Goal: Information Seeking & Learning: Get advice/opinions

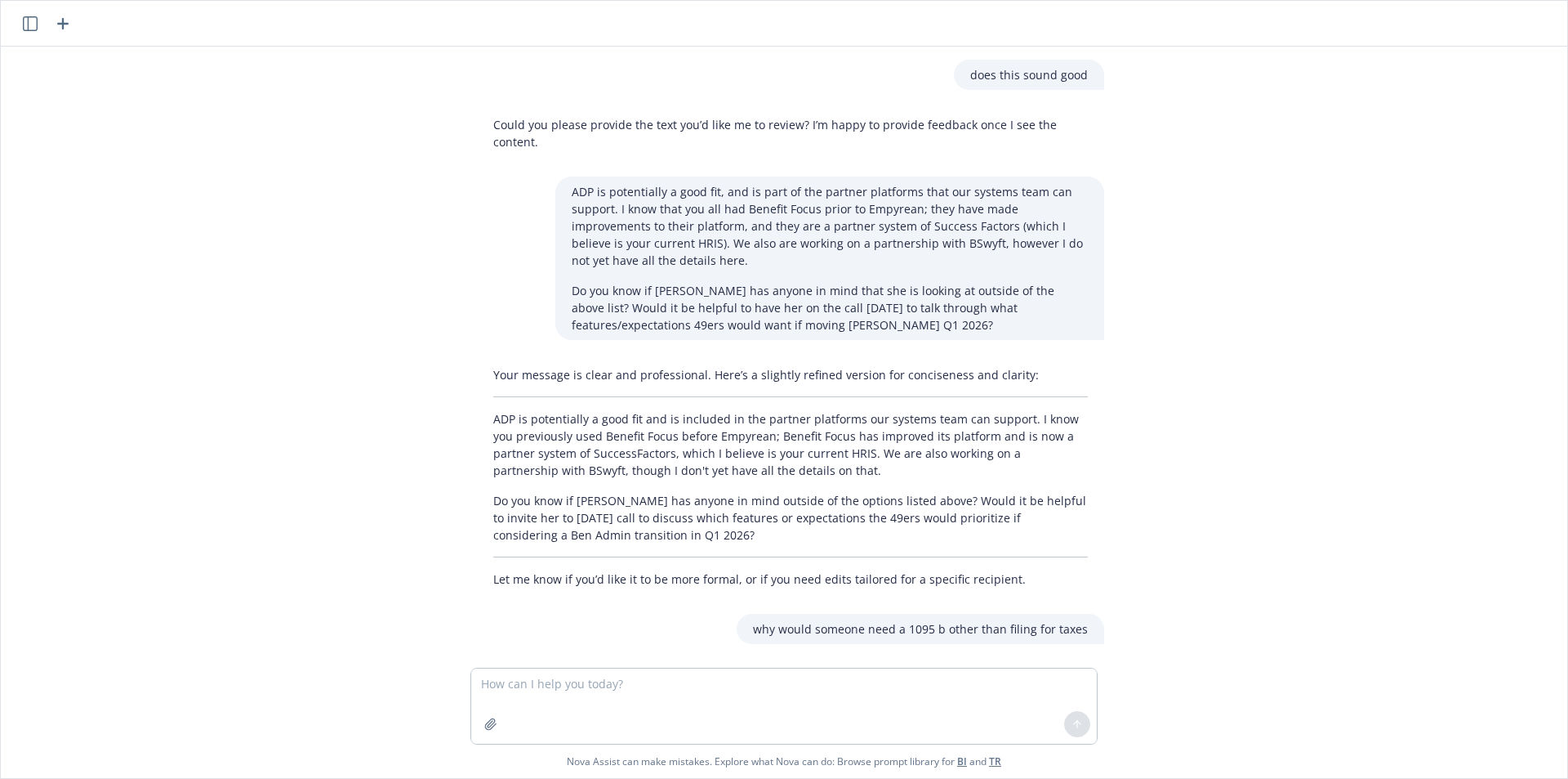
scroll to position [3849, 0]
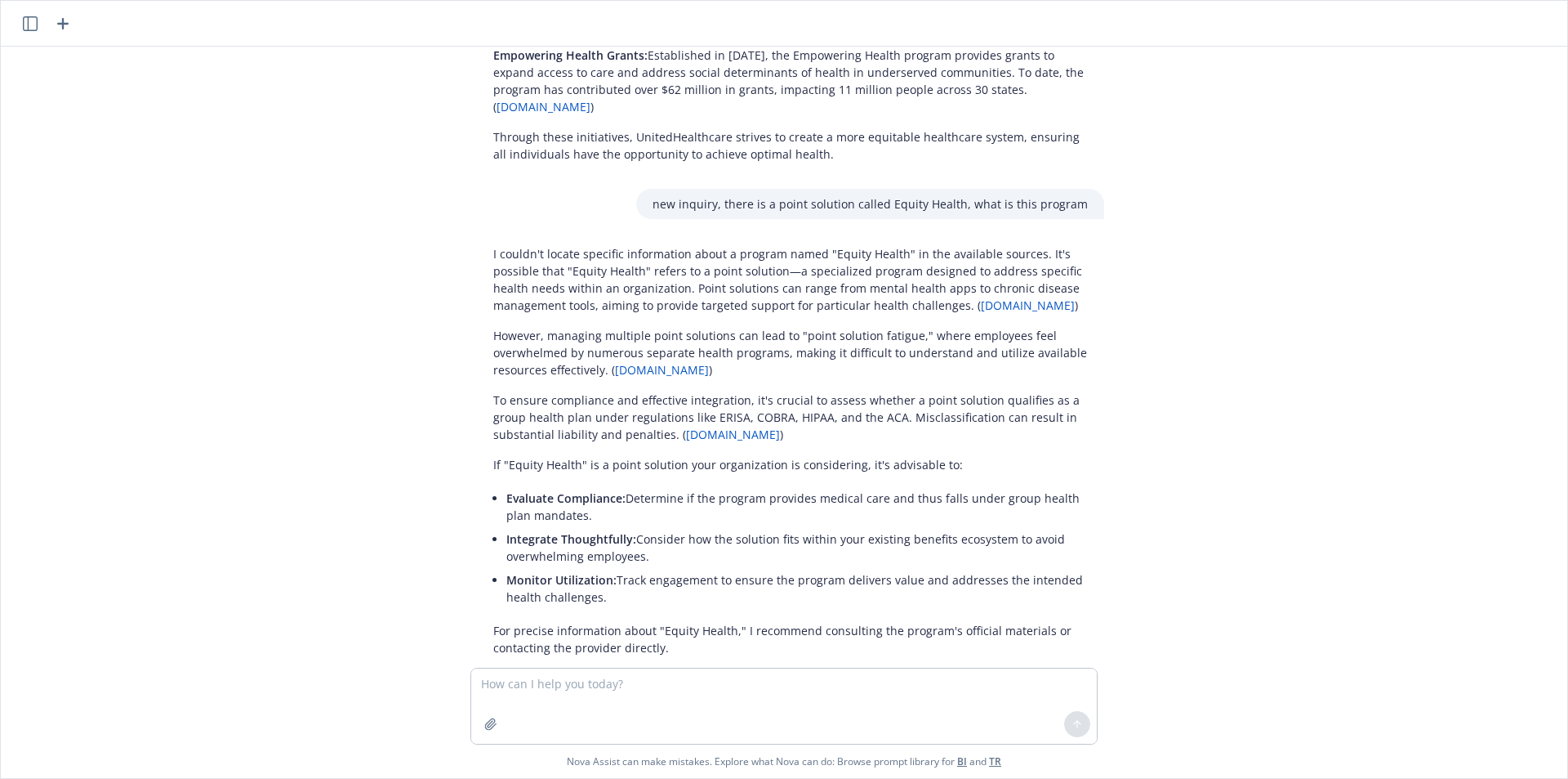
drag, startPoint x: 630, startPoint y: 707, endPoint x: 636, endPoint y: 692, distance: 16.2
click at [630, 707] on textarea at bounding box center [784, 706] width 626 height 75
type textarea "is curalinc a good eap"
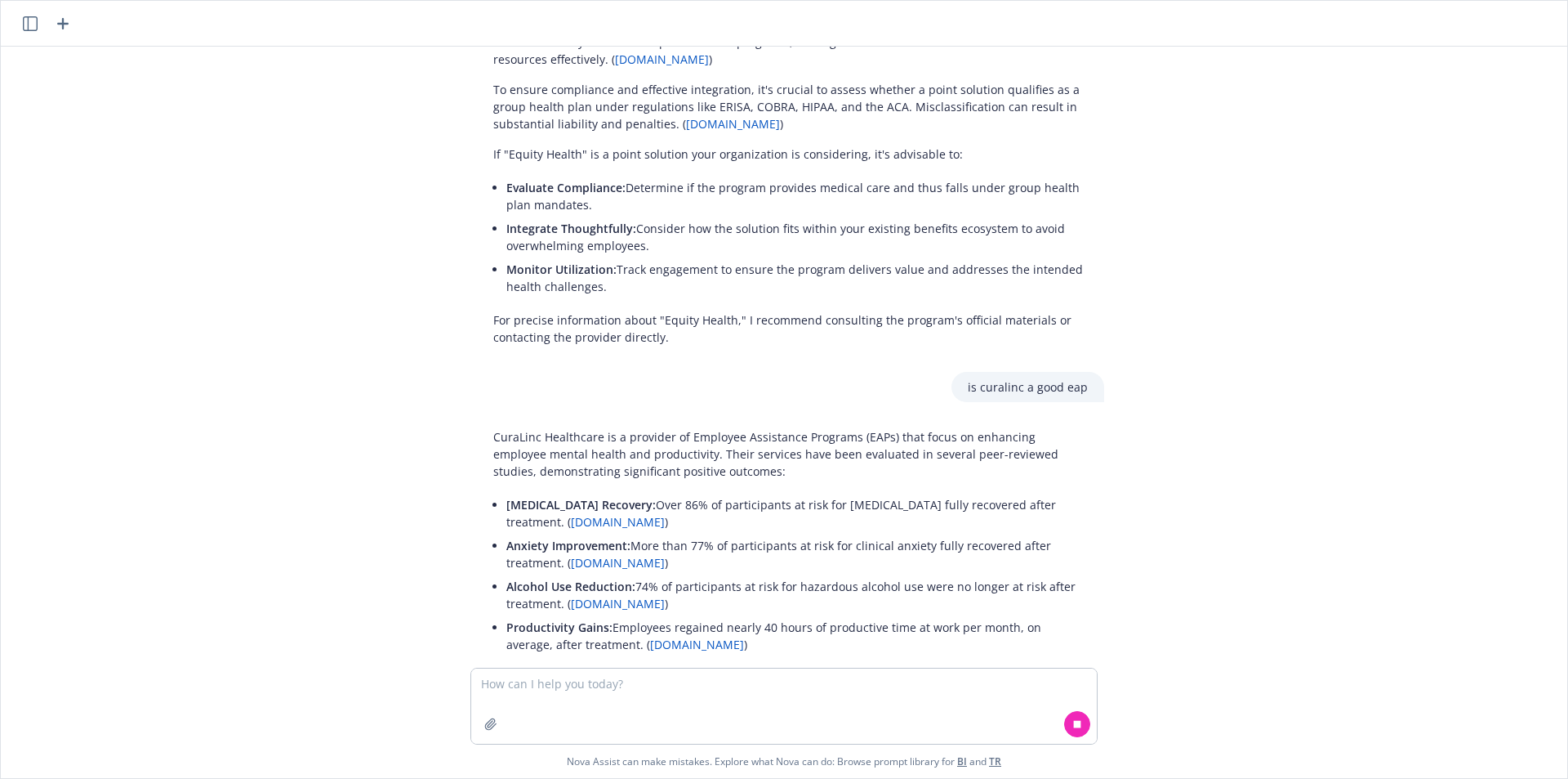
scroll to position [4174, 0]
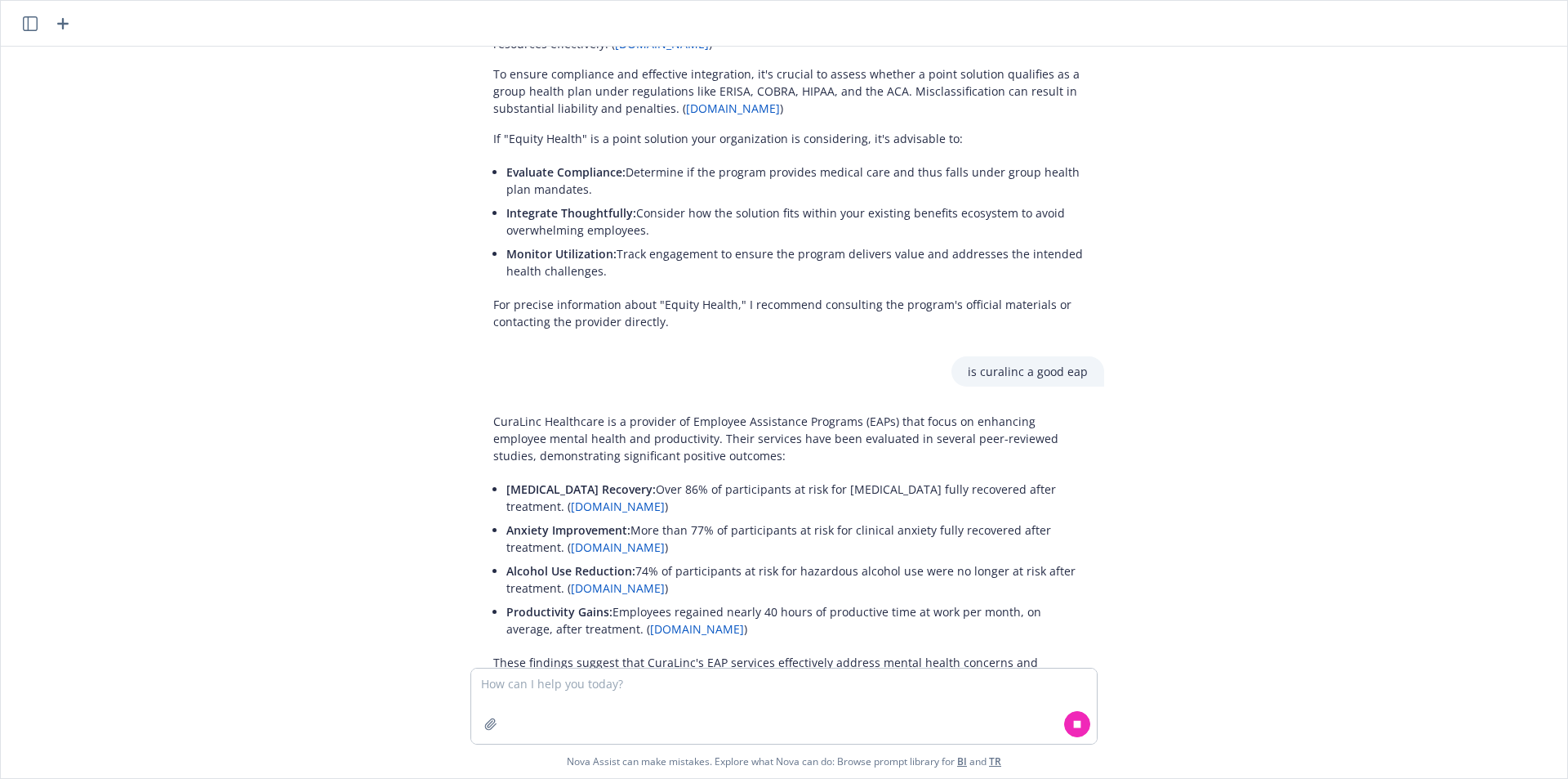
click at [571, 499] on link "[DOMAIN_NAME]" at bounding box center [618, 507] width 94 height 16
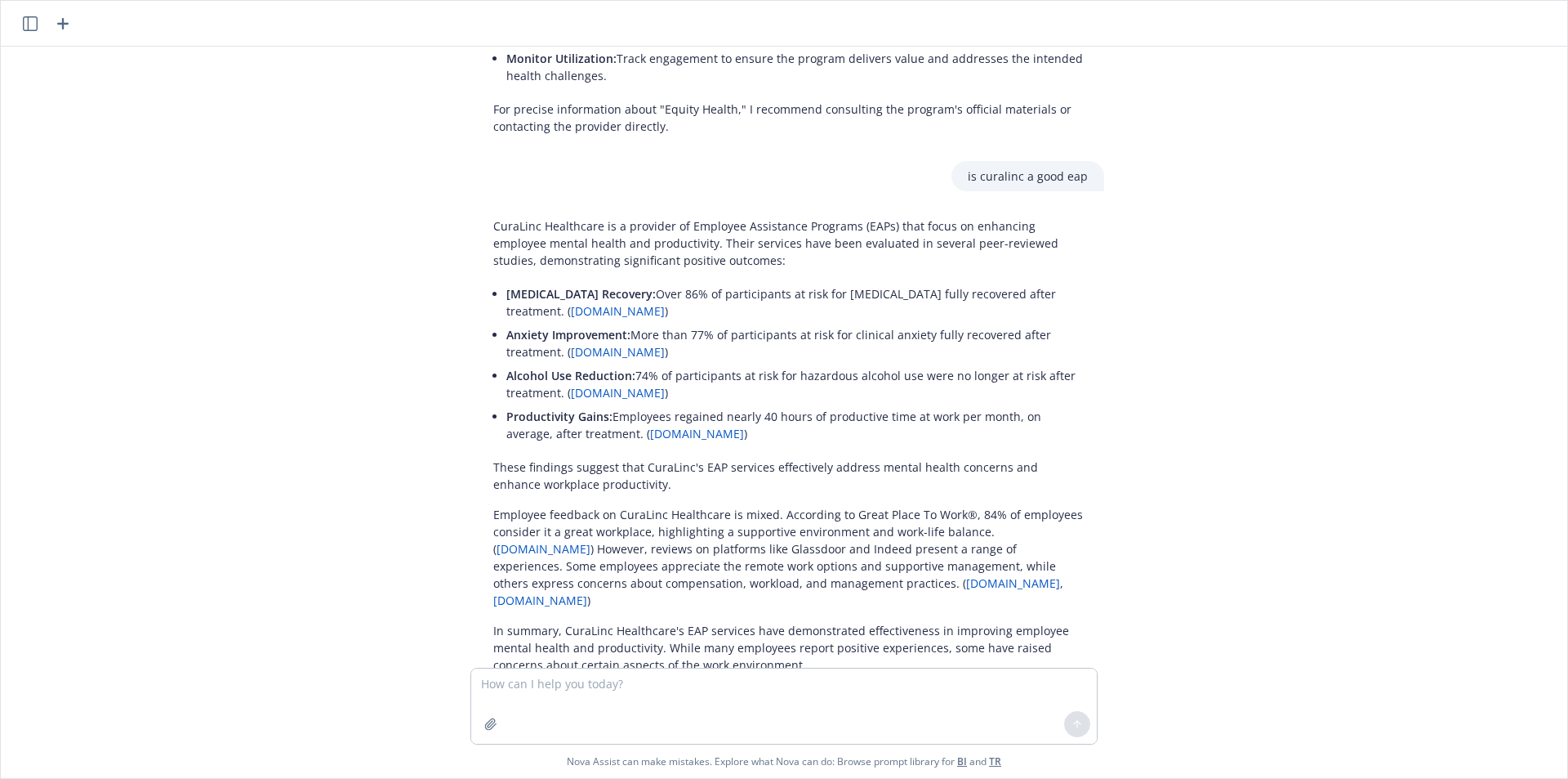
click at [1214, 382] on div "does this sound good Could you please provide the text you’d like me to review?…" at bounding box center [783, 356] width 1553 height 621
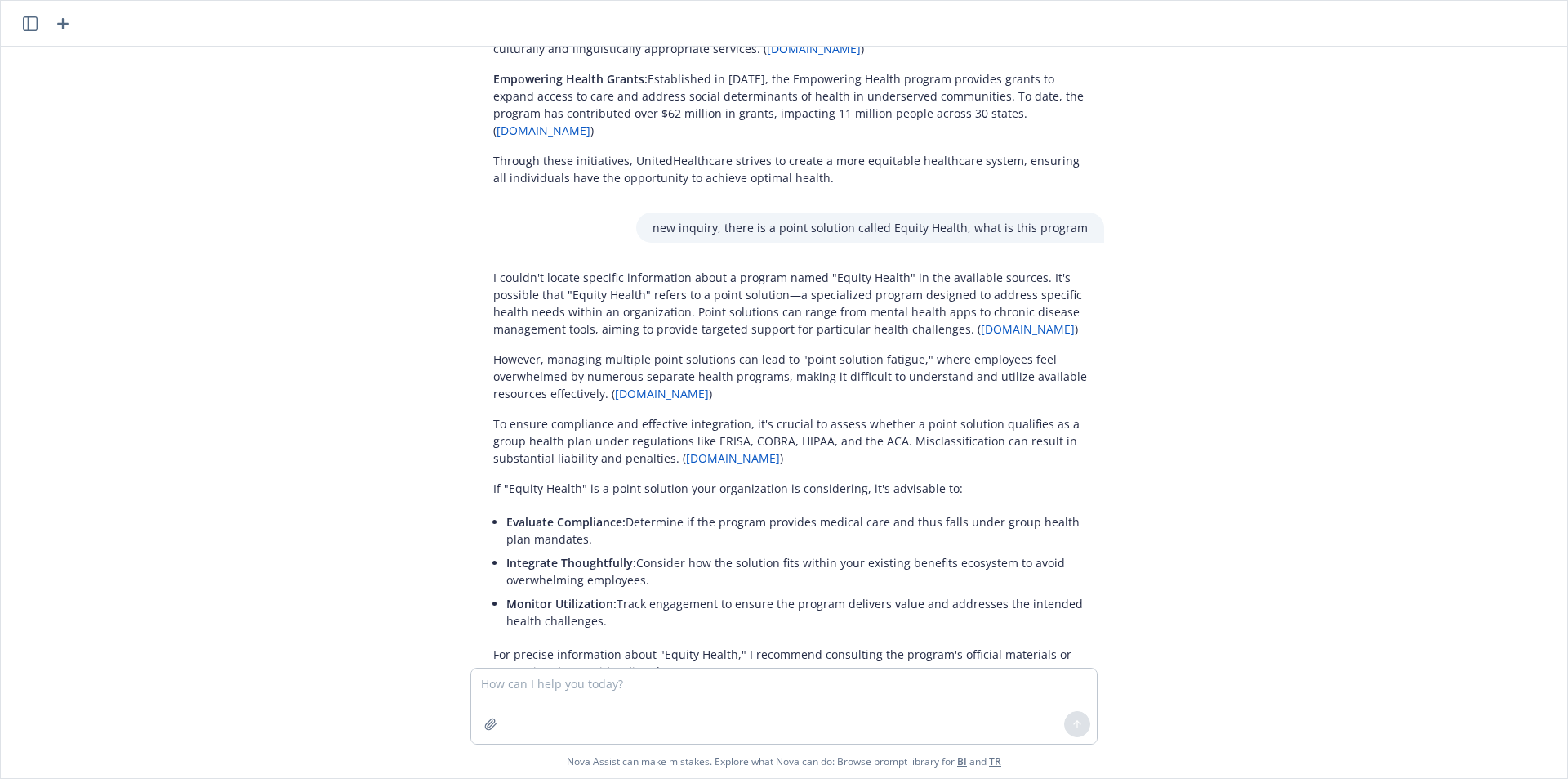
scroll to position [3798, 0]
